Goal: Task Accomplishment & Management: Use online tool/utility

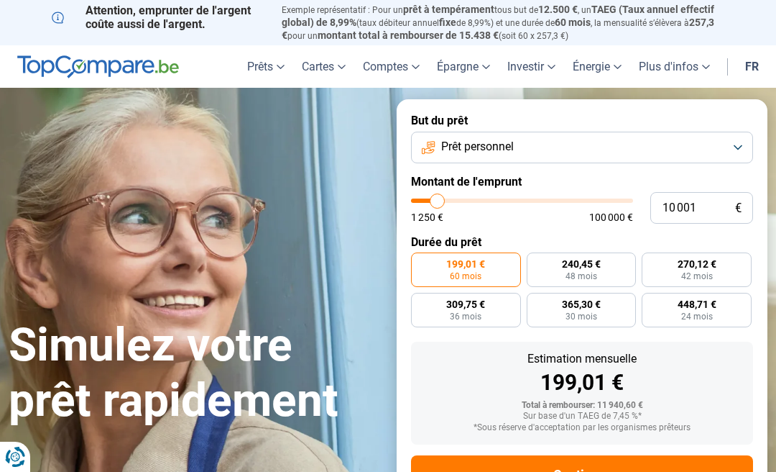
type input "10 500"
type input "10500"
type input "10 750"
type input "10750"
type input "11 000"
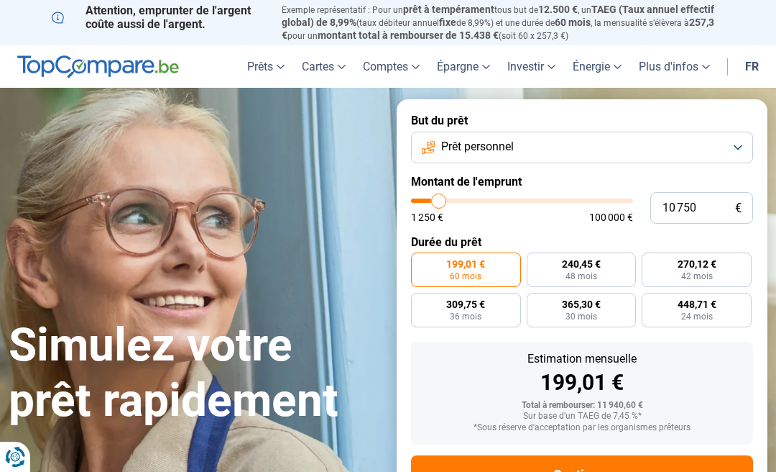
type input "11000"
type input "11 750"
type input "11750"
type input "12 250"
type input "12250"
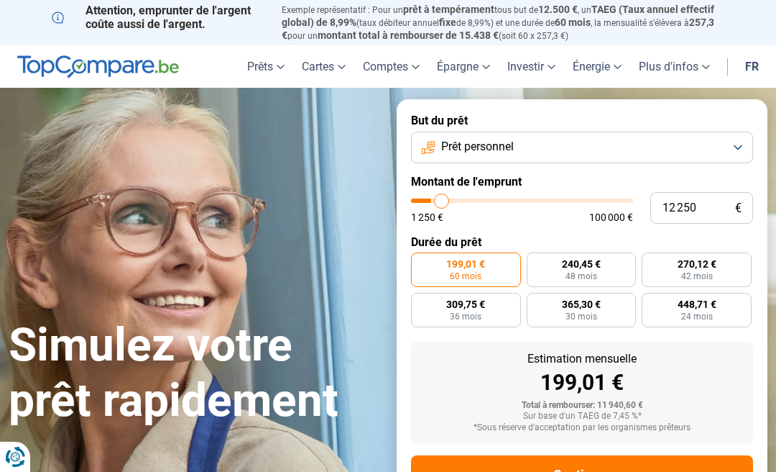
type input "12 500"
type input "12500"
type input "12 750"
type input "12750"
type input "13 250"
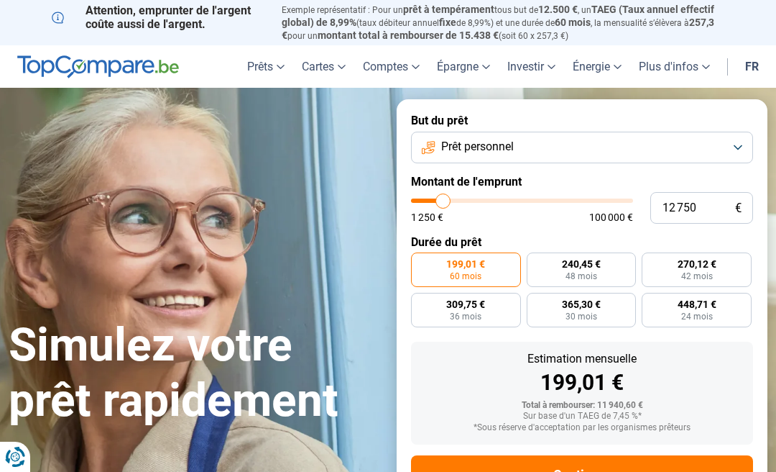
type input "13250"
type input "13 750"
type input "13750"
type input "14 250"
type input "14250"
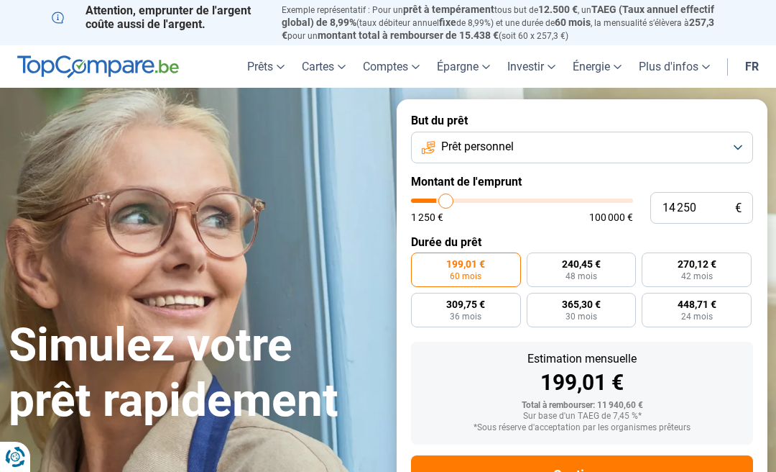
type input "14 500"
type input "14500"
type input "15 000"
type input "15000"
type input "15 250"
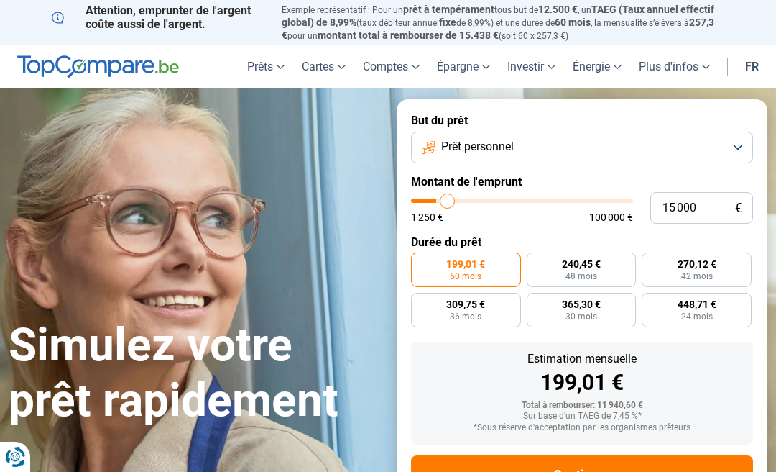
type input "15250"
type input "15 500"
type input "15500"
type input "16 000"
type input "16000"
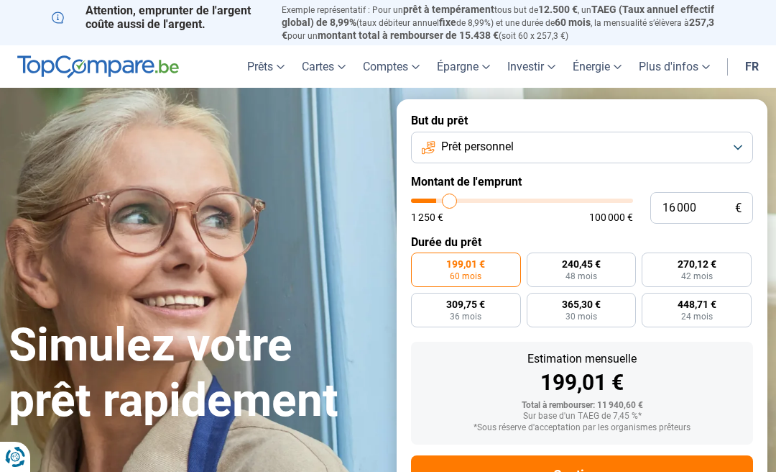
type input "16 250"
type input "16250"
type input "16 750"
type input "16750"
type input "17 000"
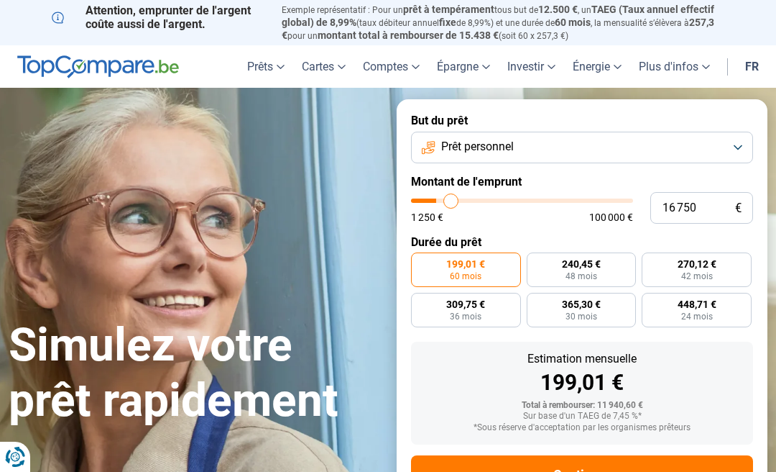
type input "17000"
type input "17 250"
type input "17250"
type input "17 750"
type input "17750"
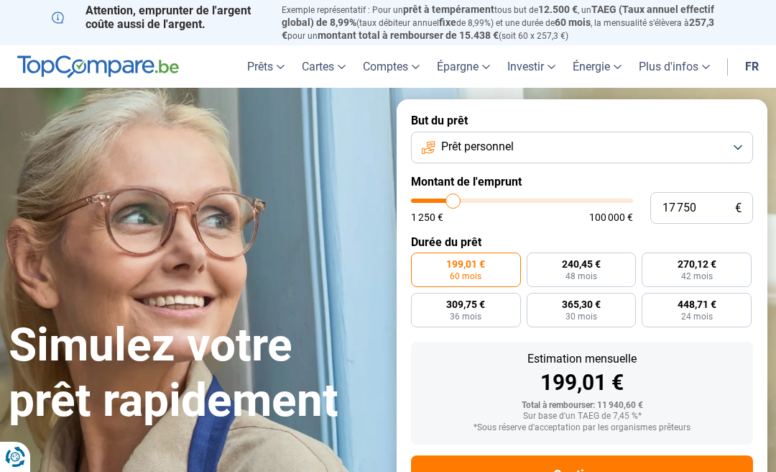
type input "18 000"
type input "18000"
type input "18 250"
type input "18250"
type input "18 750"
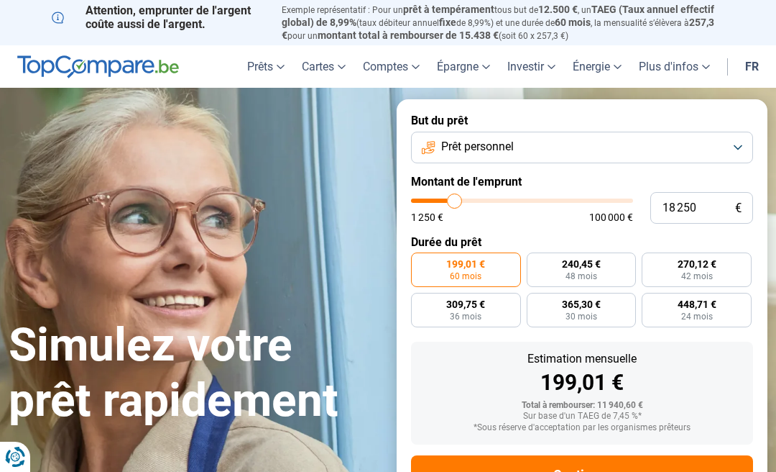
type input "18750"
type input "19 000"
type input "19000"
type input "18 750"
type input "18750"
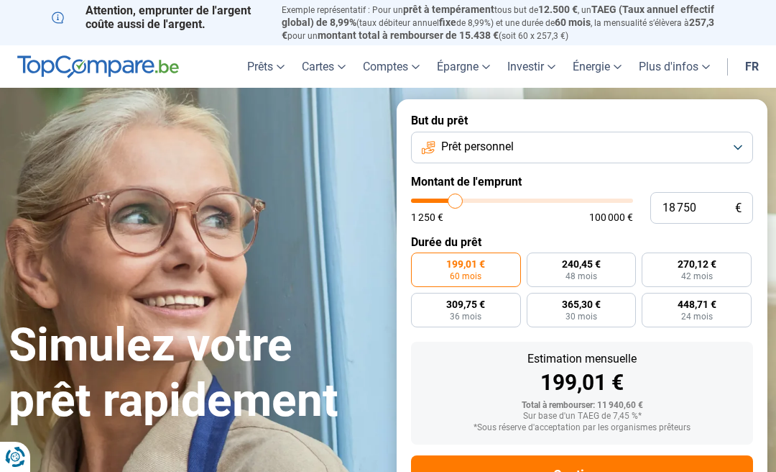
type input "19 000"
type input "19000"
type input "19 500"
type input "19500"
type input "19 750"
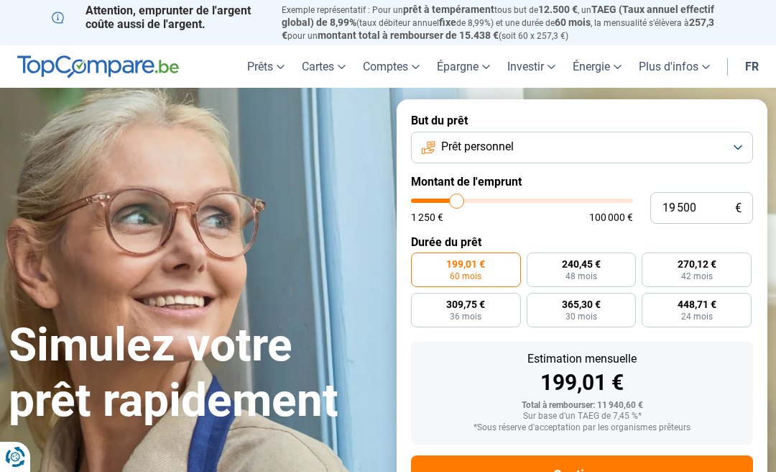
type input "19750"
type input "20 000"
type input "20000"
type input "20 500"
type input "20500"
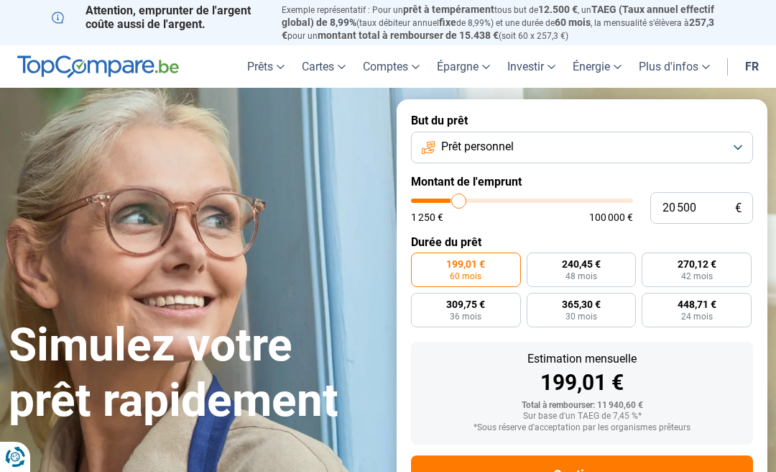
type input "20 750"
type input "20750"
type input "21 000"
type input "21000"
type input "21 500"
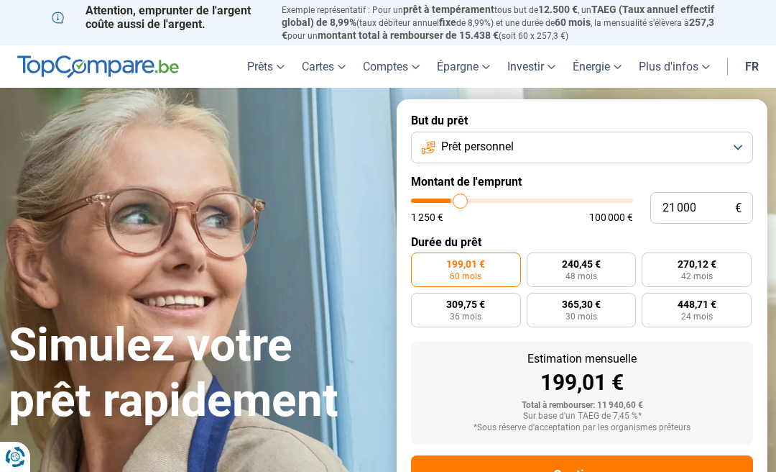
type input "21500"
type input "21 000"
type input "21000"
type input "20 750"
type input "20750"
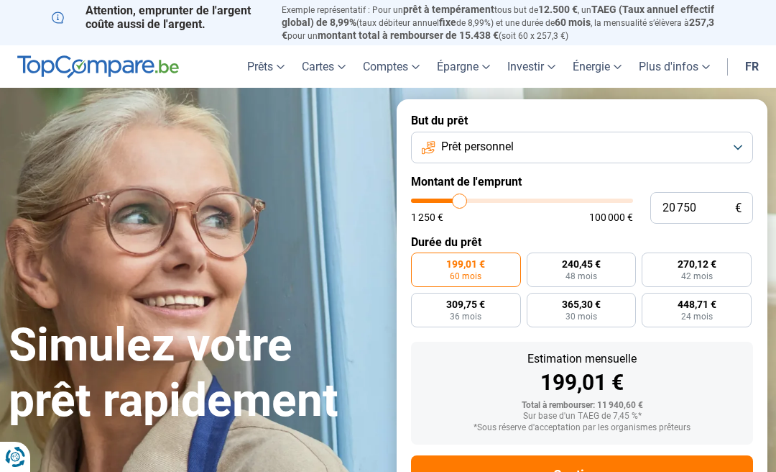
type input "20 500"
type input "20500"
type input "20 000"
type input "20000"
type input "19 750"
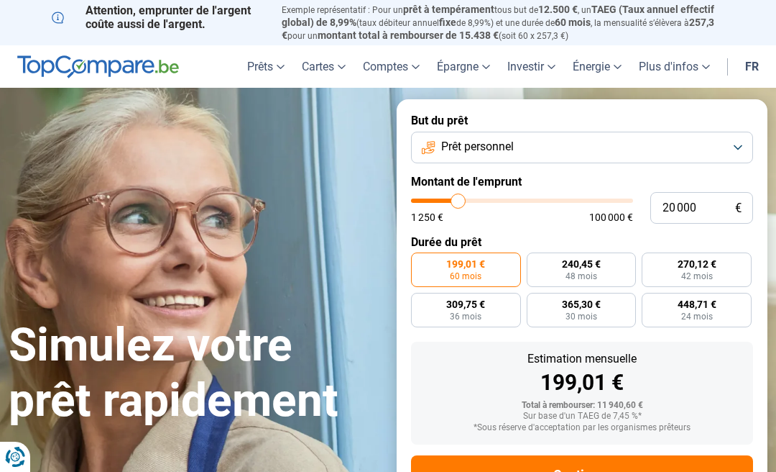
type input "19750"
type input "19 500"
type input "19500"
type input "19 000"
type input "19000"
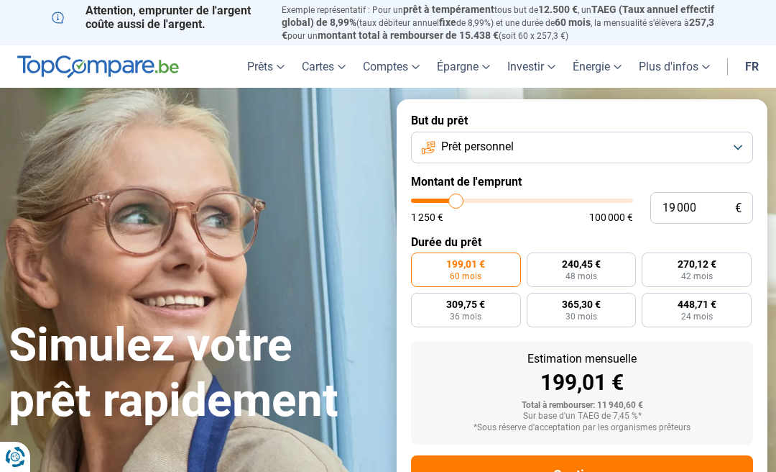
type input "18 750"
type input "18750"
type input "18 250"
type input "18250"
type input "18 750"
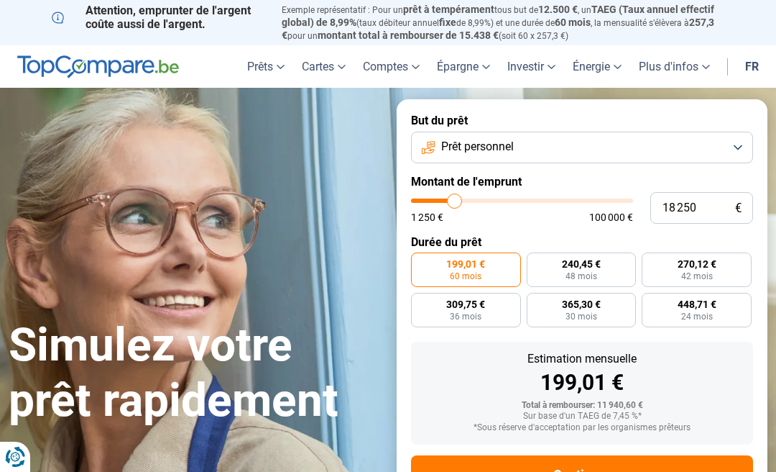
type input "18750"
type input "19 000"
type input "19000"
type input "19 500"
type input "19500"
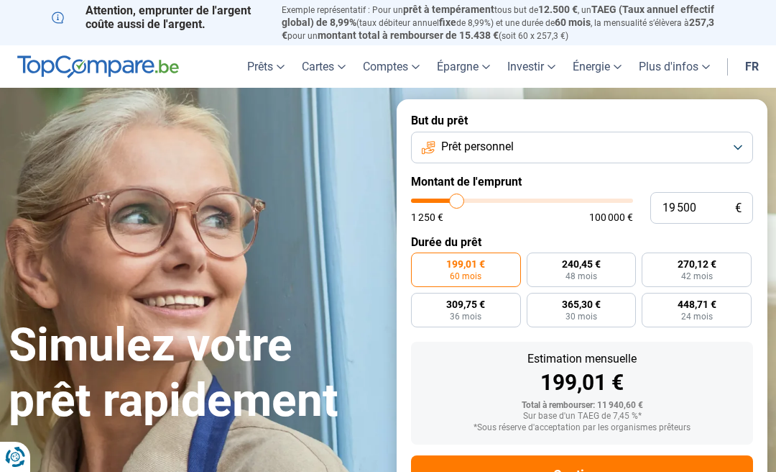
type input "19 750"
type input "19750"
type input "20 000"
type input "20000"
type input "20 500"
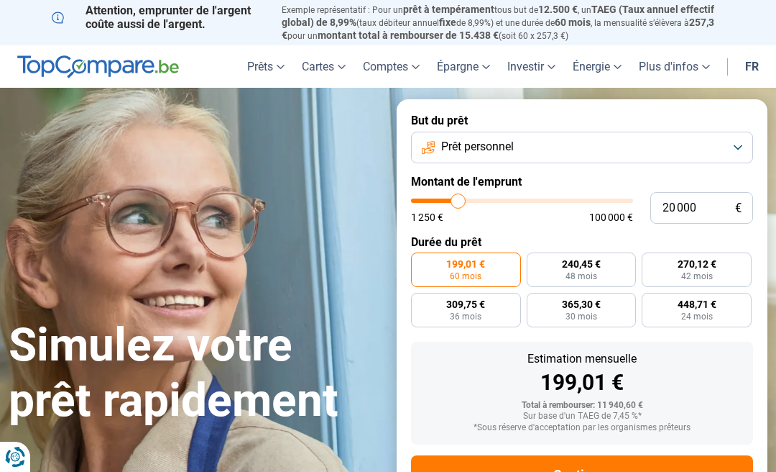
type input "20500"
type input "20 750"
type input "20750"
type input "20 500"
type input "20500"
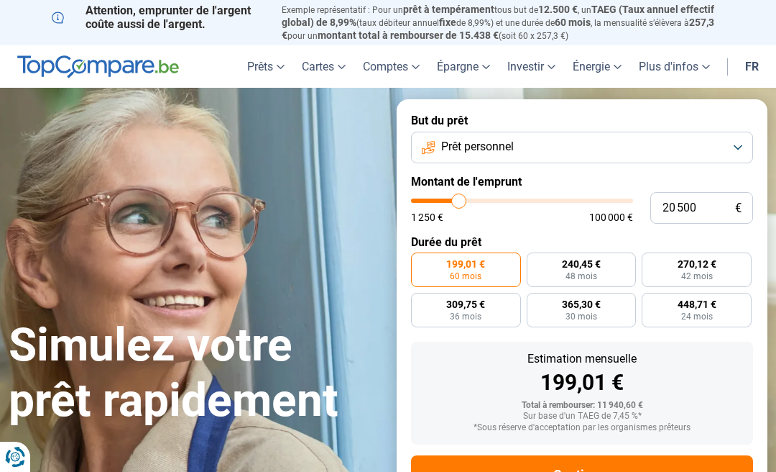
type input "20 000"
type input "20000"
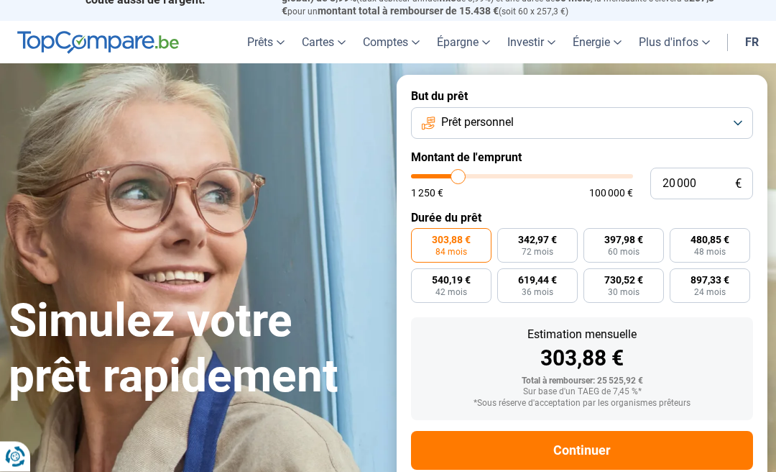
scroll to position [51, 0]
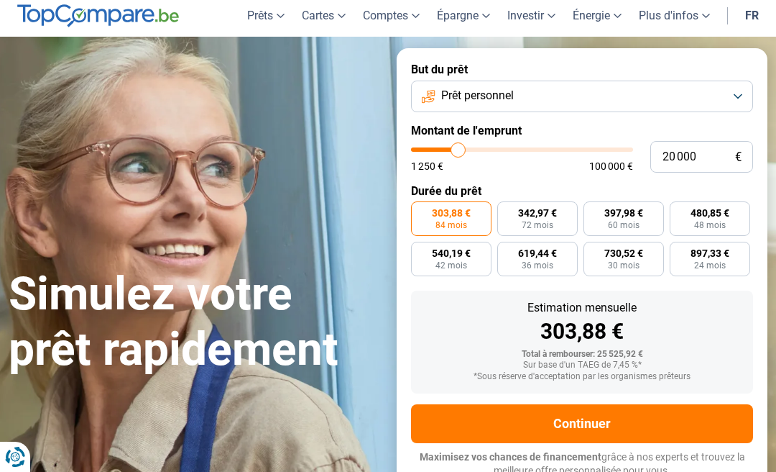
click at [723, 210] on span "480,85 €" at bounding box center [710, 213] width 39 height 10
click at [679, 210] on input "480,85 € 48 mois" at bounding box center [674, 205] width 9 height 9
radio input "true"
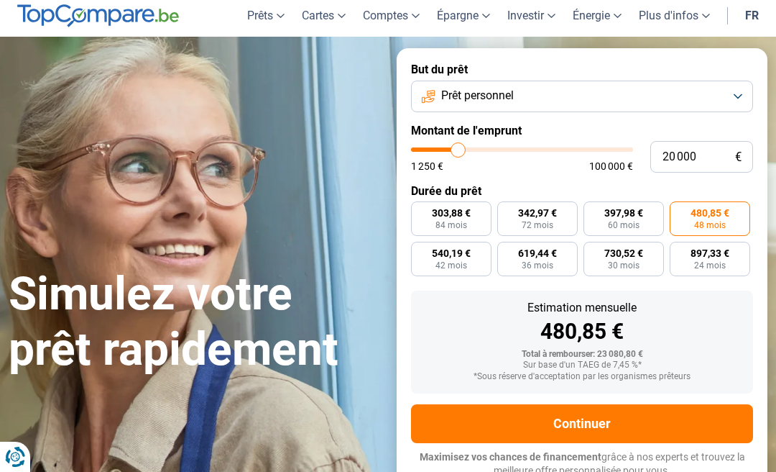
click at [722, 211] on span "480,85 €" at bounding box center [710, 213] width 39 height 10
click at [679, 211] on input "480,85 € 48 mois" at bounding box center [674, 205] width 9 height 9
type input "20 500"
type input "20500"
type input "20 000"
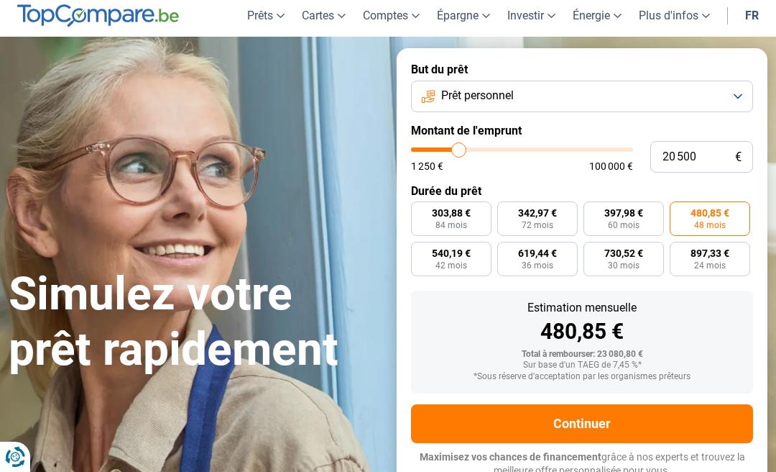
type input "20000"
type input "19 750"
type input "19750"
type input "19 500"
type input "19500"
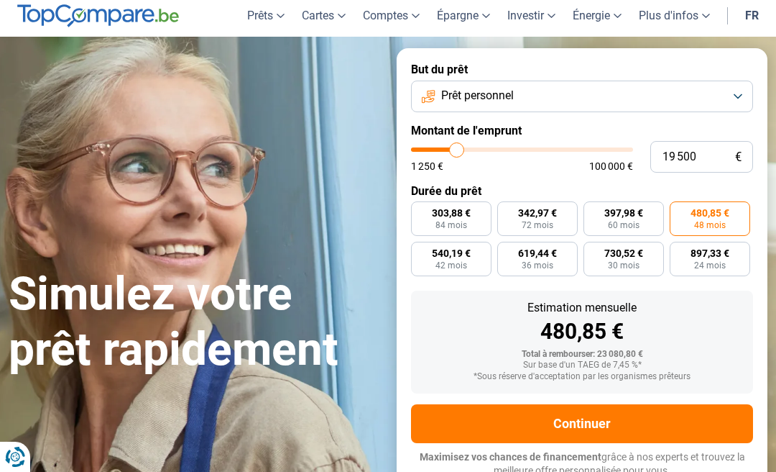
type input "19 000"
type input "19000"
type input "18 750"
type input "18750"
type input "18 250"
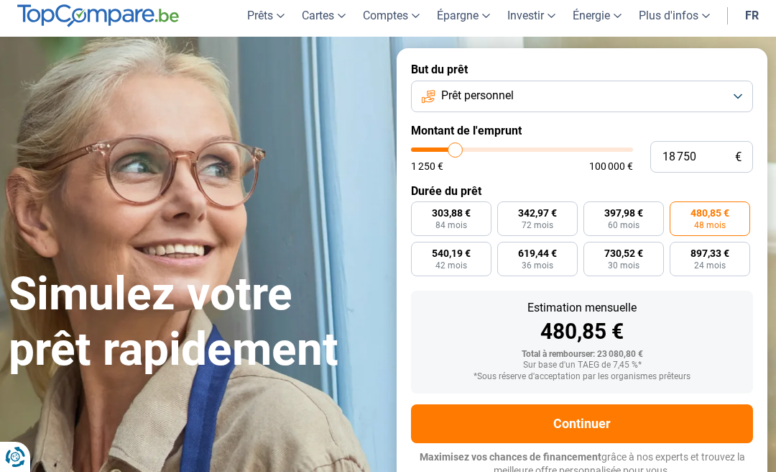
type input "18250"
type input "18 000"
type input "18000"
type input "17 750"
type input "17750"
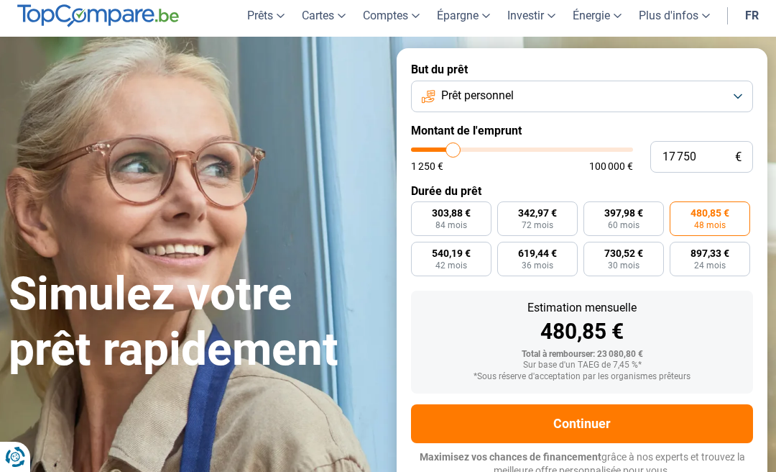
type input "17 250"
type input "17250"
type input "17 000"
type input "17000"
type input "16 750"
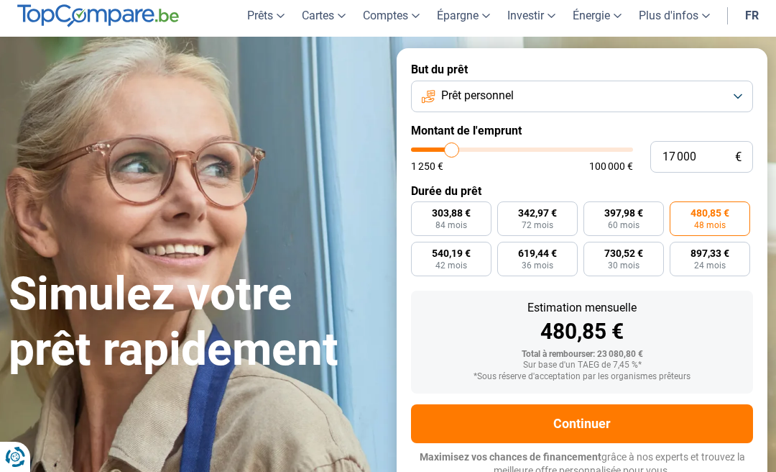
type input "16750"
type input "16 250"
type input "16250"
type input "16 000"
type input "16000"
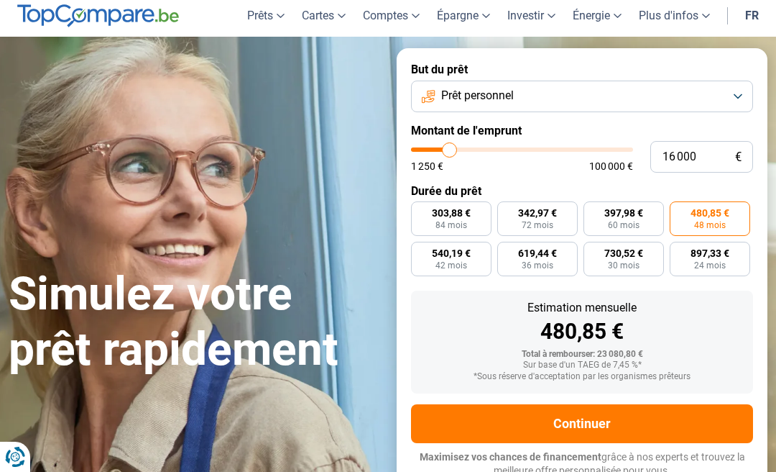
type input "15 500"
type input "15500"
type input "15 250"
type input "15250"
type input "15 000"
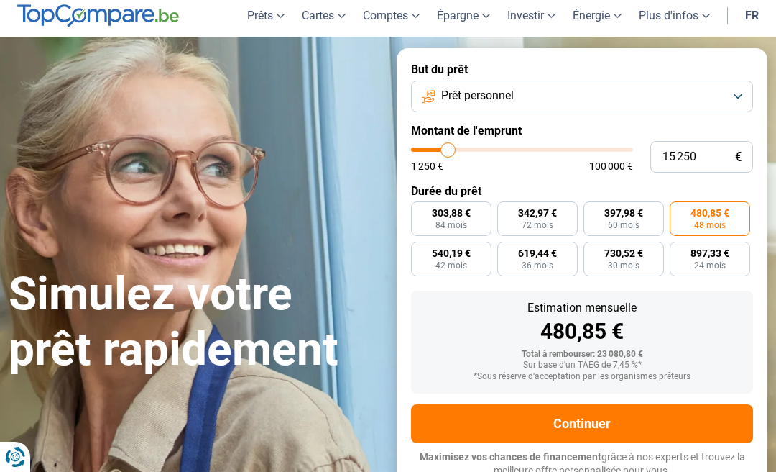
type input "15000"
type input "14 500"
type input "14500"
type input "14 250"
type input "14250"
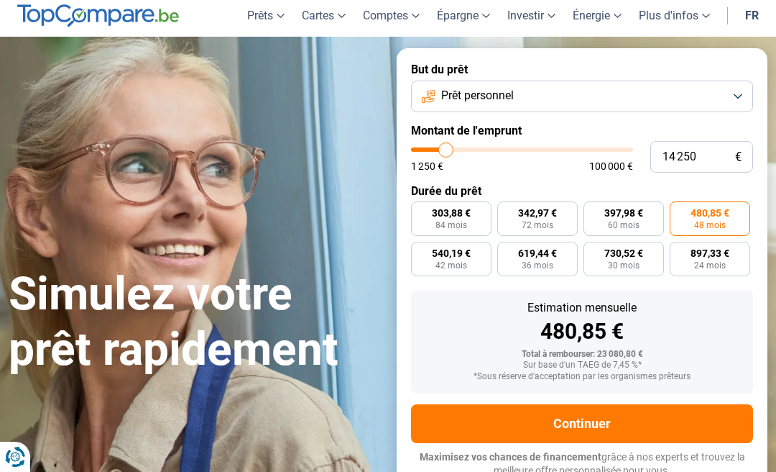
type input "13 750"
type input "13750"
type input "13 500"
type input "13500"
type input "13 250"
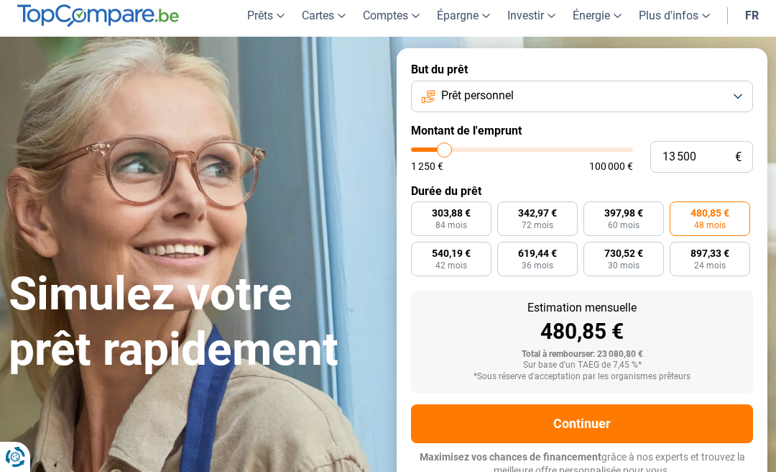
type input "13250"
type input "12 750"
type input "12750"
type input "12 500"
type input "12500"
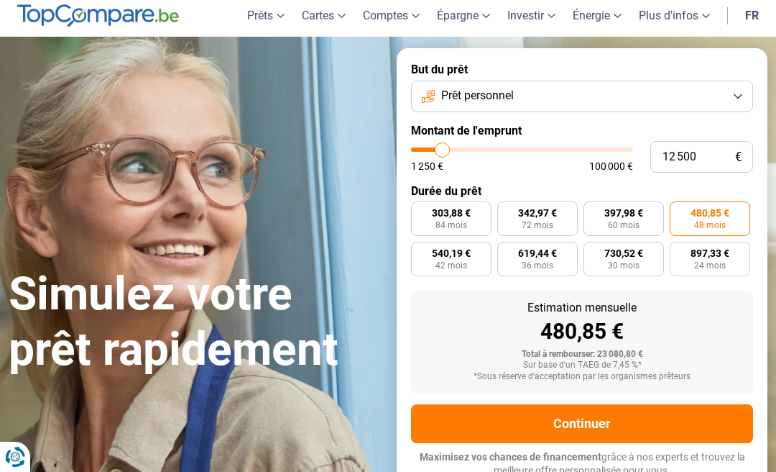
type input "12 750"
type input "12750"
type input "13 250"
type input "13250"
type input "13 500"
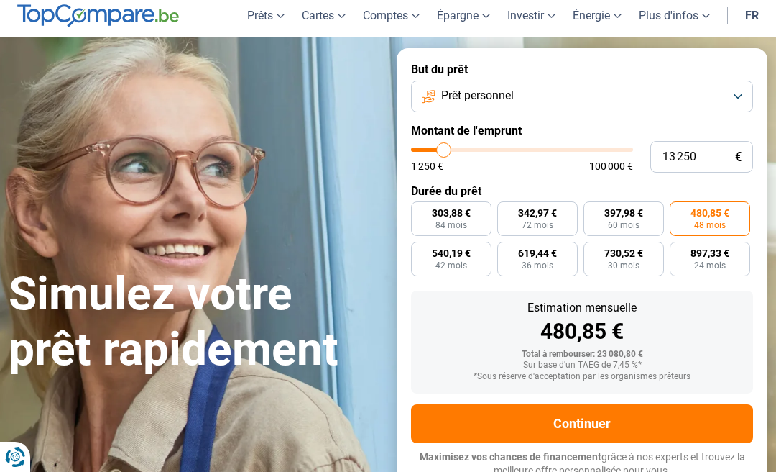
type input "13500"
type input "13 750"
type input "13750"
type input "14 250"
type input "14250"
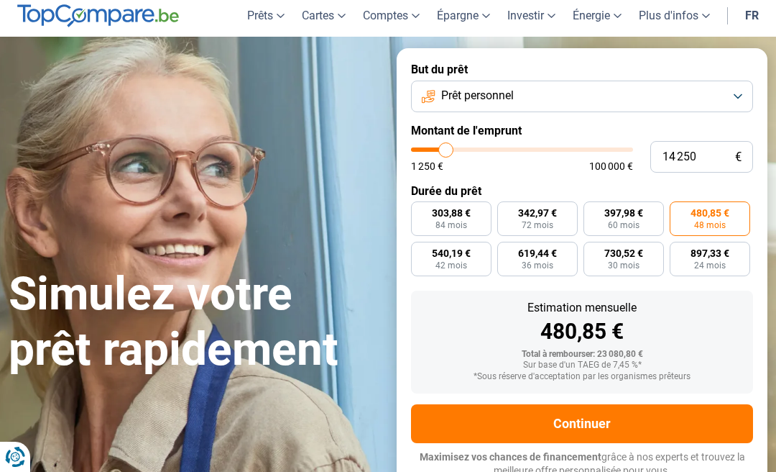
type input "14 500"
type input "14500"
type input "15 000"
type input "15000"
radio input "true"
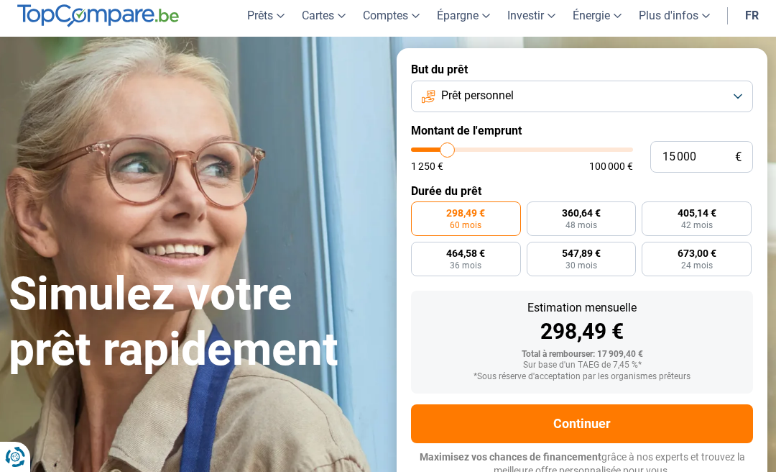
click at [722, 206] on label "405,14 € 42 mois" at bounding box center [697, 218] width 110 height 35
click at [651, 206] on input "405,14 € 42 mois" at bounding box center [646, 205] width 9 height 9
radio input "true"
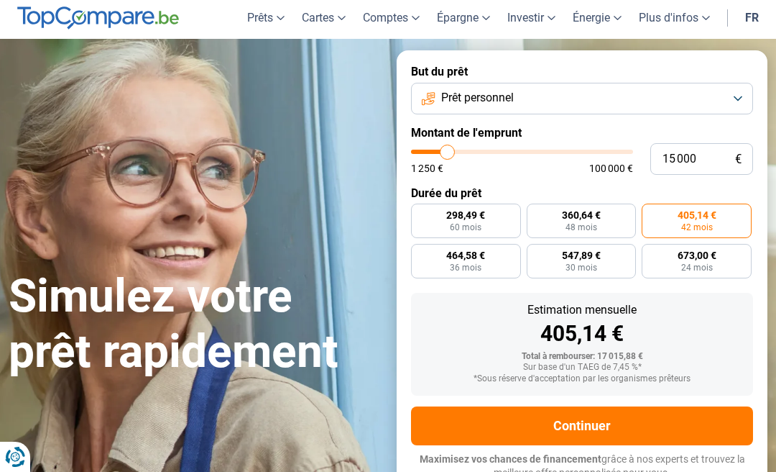
scroll to position [48, 0]
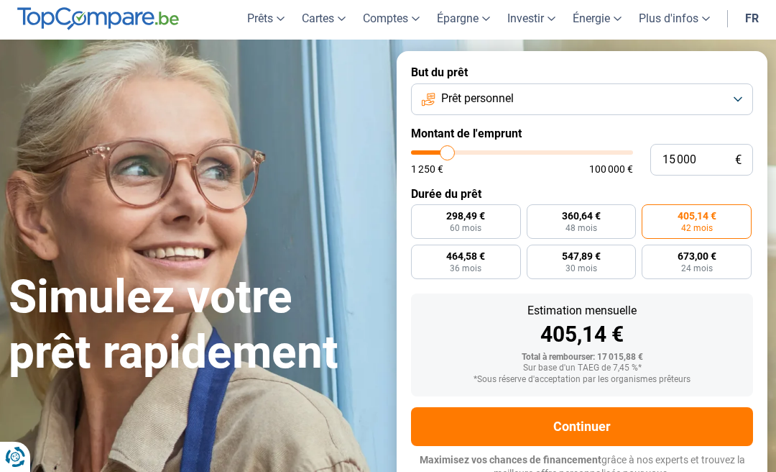
type input "14 750"
type input "14750"
type input "14 500"
type input "14500"
type input "14 000"
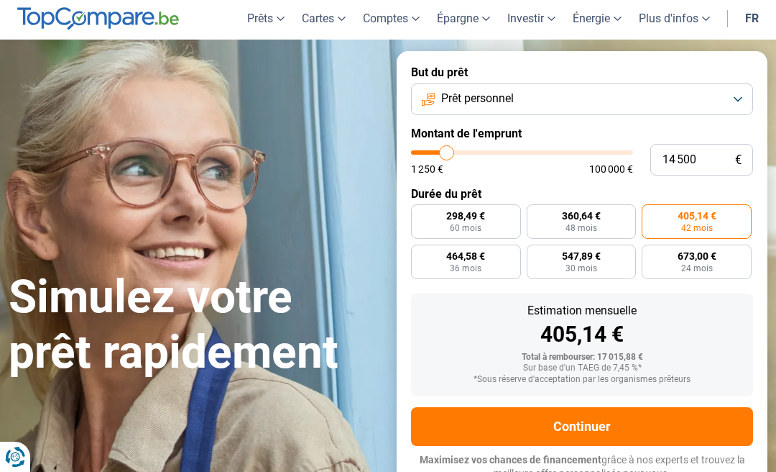
type input "14000"
type input "13 750"
type input "13750"
type input "13 500"
type input "13500"
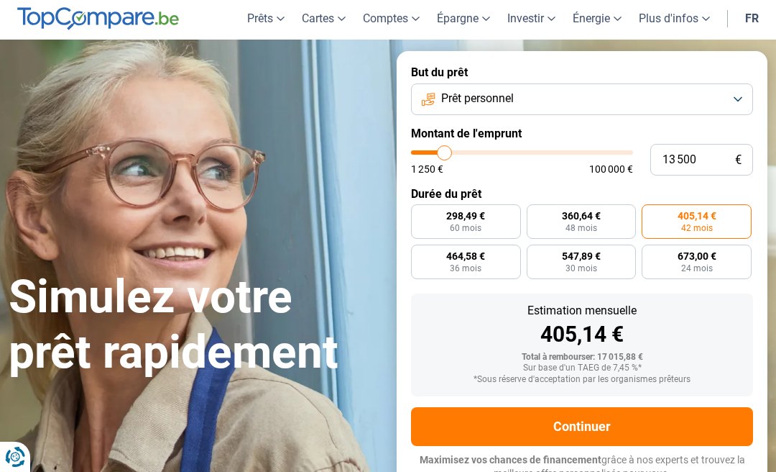
type input "13 000"
type input "13000"
type input "12 750"
type input "12750"
type input "12 250"
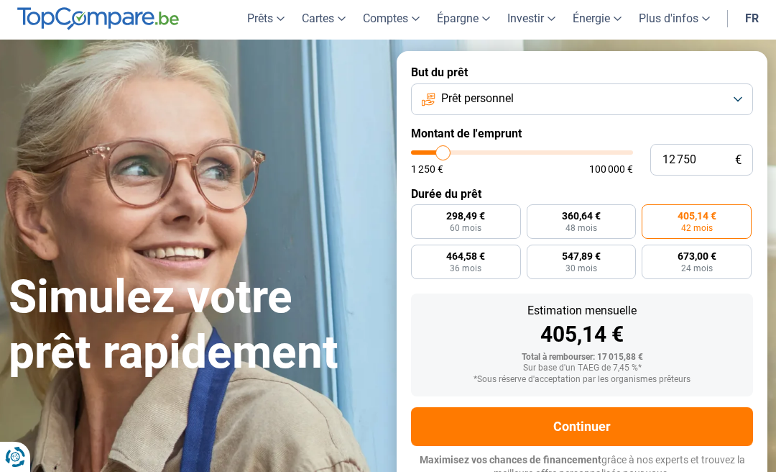
type input "12250"
type input "12 000"
type input "12000"
type input "11 750"
type input "11750"
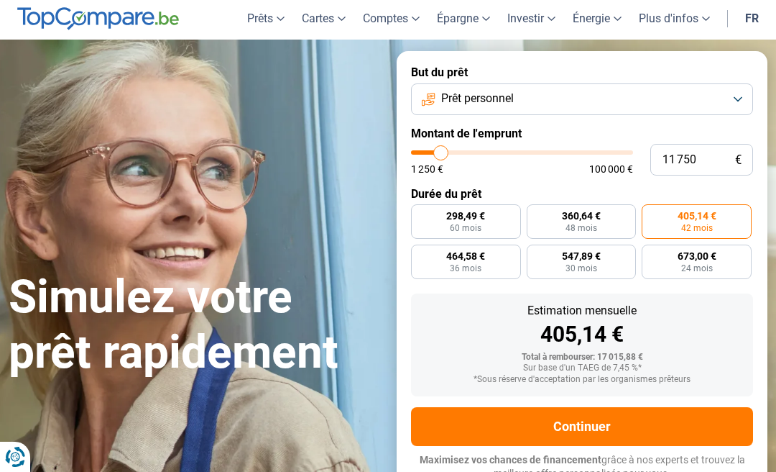
type input "11 250"
type input "11250"
type input "11 000"
type input "11000"
type input "10 750"
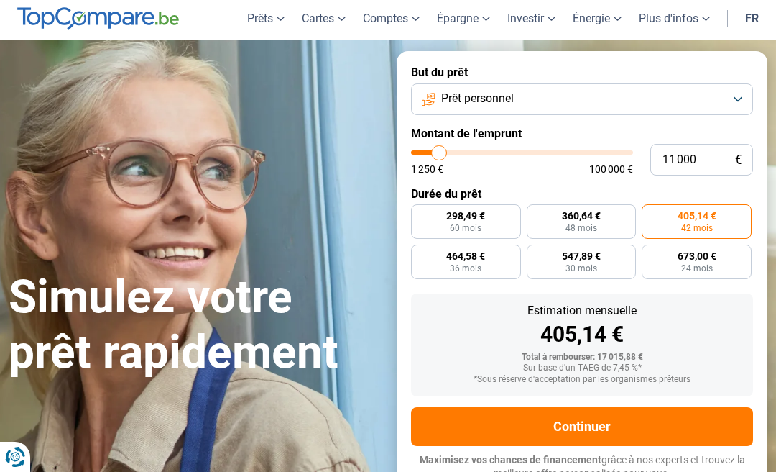
type input "10750"
type input "10 250"
type input "10250"
type input "10 000"
type input "10000"
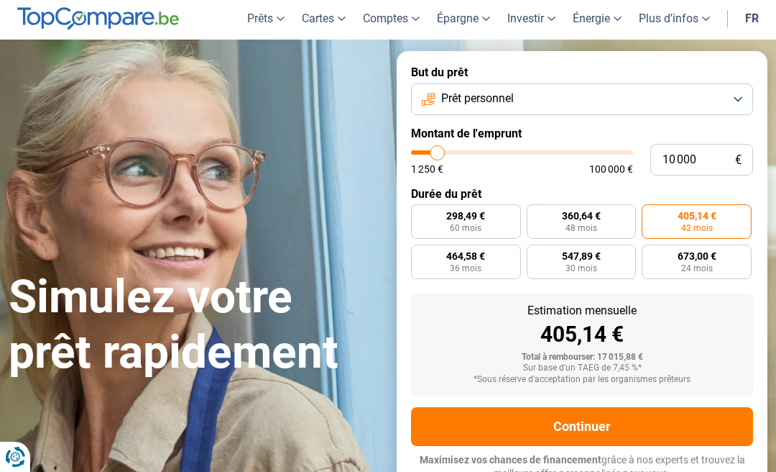
type input "9 500"
type input "9500"
type input "9 250"
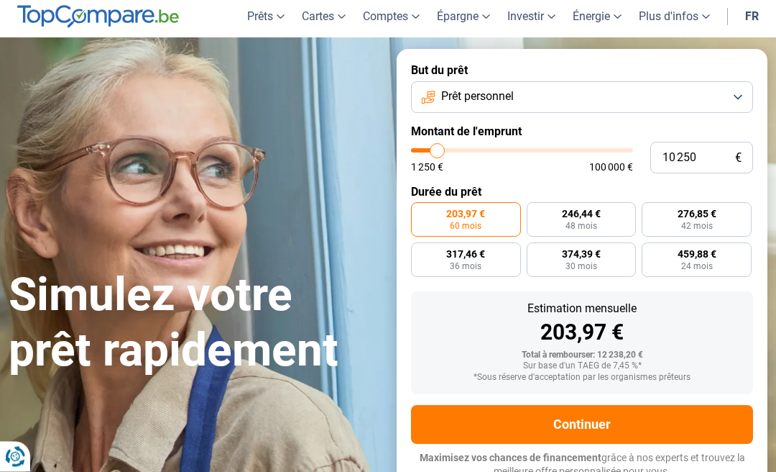
scroll to position [50, 0]
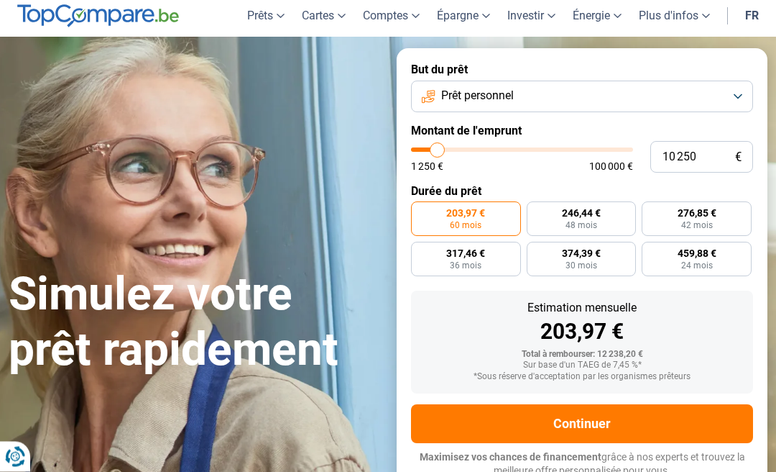
click at [471, 267] on label "317,46 € 36 mois" at bounding box center [466, 259] width 110 height 35
click at [420, 252] on input "317,46 € 36 mois" at bounding box center [415, 246] width 9 height 9
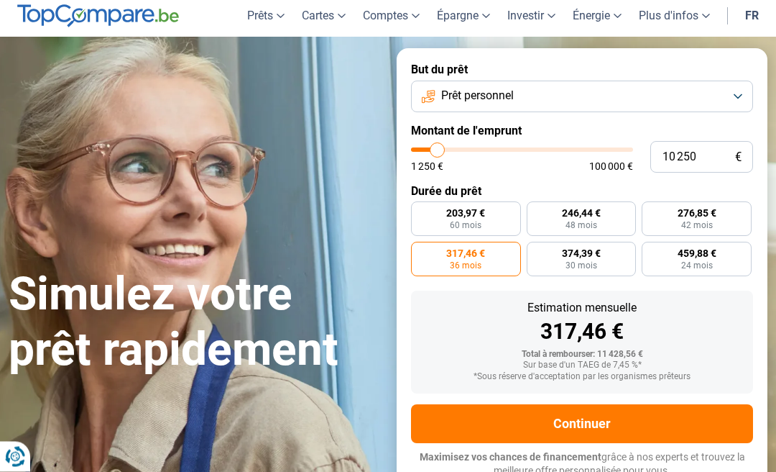
scroll to position [51, 0]
